Goal: Task Accomplishment & Management: Manage account settings

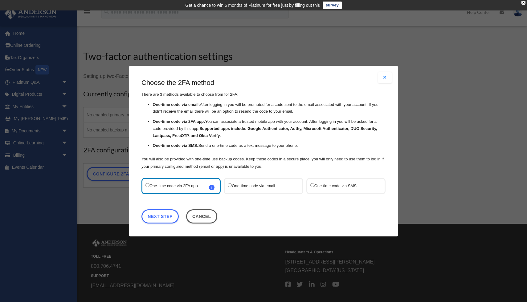
click at [384, 78] on button "Close modal" at bounding box center [385, 77] width 14 height 11
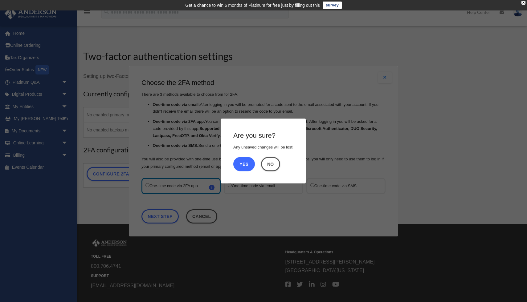
click at [242, 162] on button "Yes" at bounding box center [244, 164] width 22 height 14
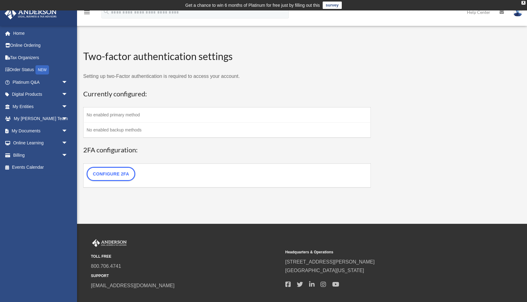
click at [333, 76] on p "Setting up two-Factor authentication is required to access your account." at bounding box center [227, 76] width 288 height 9
click at [382, 59] on div "WP 2FA User Profile date_range Published on Last updated June 7, 2024 February …" at bounding box center [301, 122] width 445 height 161
click at [130, 112] on td "No enabled primary method" at bounding box center [227, 115] width 287 height 15
click at [128, 118] on td "No enabled primary method" at bounding box center [227, 115] width 287 height 15
click at [112, 174] on link "Configure 2FA" at bounding box center [111, 174] width 49 height 14
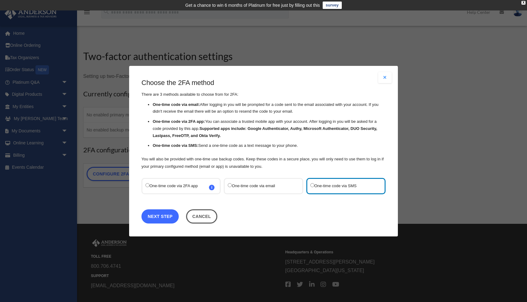
click at [164, 220] on link "Next Step" at bounding box center [159, 216] width 37 height 14
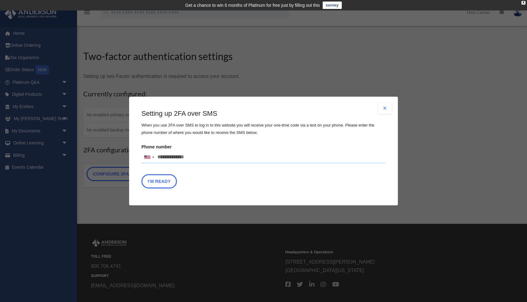
click at [194, 157] on input "Phone number United States +1 United Kingdom +44 Afghanistan (‫افغانستان‬‎) +93…" at bounding box center [263, 157] width 244 height 12
type input "**********"
click at [162, 179] on button "I'm Ready" at bounding box center [158, 181] width 35 height 14
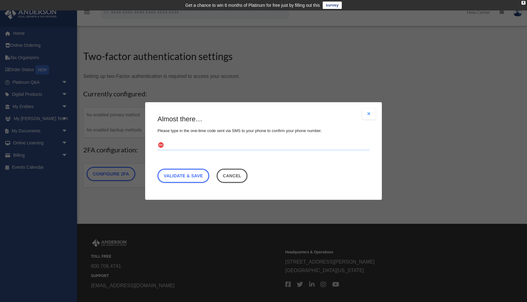
click at [206, 141] on input "text" at bounding box center [263, 146] width 212 height 10
type input "******"
click at [191, 178] on link "Validate & Save" at bounding box center [183, 176] width 52 height 14
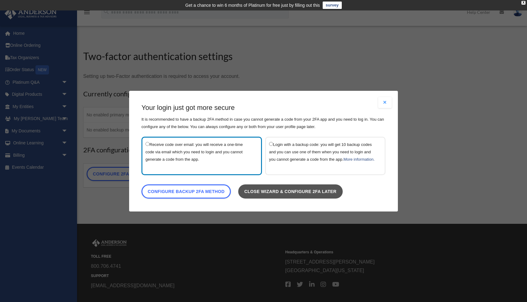
click at [282, 192] on link "Close wizard & configure 2FA later" at bounding box center [290, 191] width 104 height 14
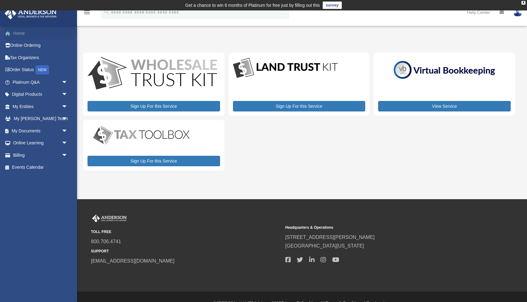
click at [24, 33] on link "Home" at bounding box center [40, 33] width 73 height 12
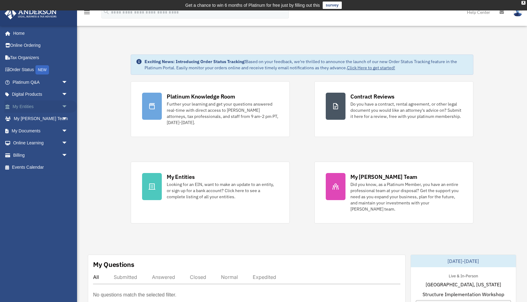
click at [66, 106] on span "arrow_drop_down" at bounding box center [68, 106] width 12 height 13
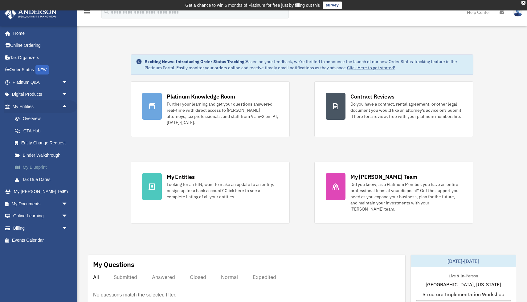
click at [48, 167] on link "My Blueprint" at bounding box center [43, 168] width 68 height 12
